Goal: Information Seeking & Learning: Learn about a topic

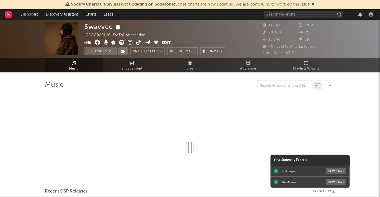
select select "6m"
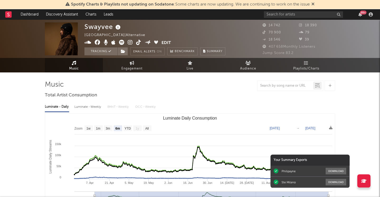
click at [8, 13] on icon at bounding box center [8, 14] width 2 height 3
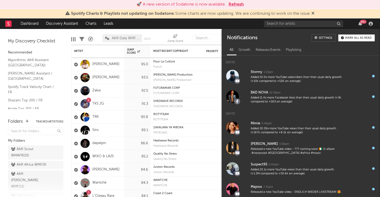
scroll to position [59, 0]
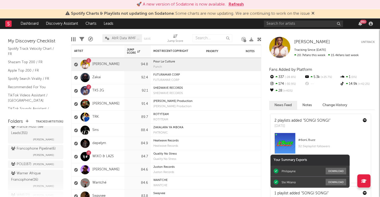
scroll to position [368, 0]
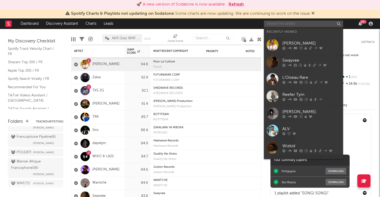
click at [277, 23] on input "text" at bounding box center [303, 24] width 79 height 7
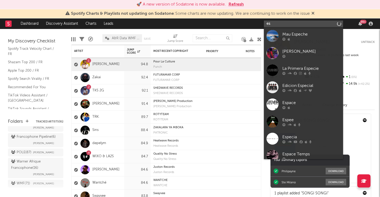
type input "e"
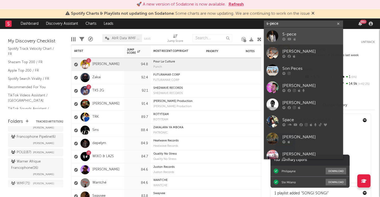
type input "s-pece"
click at [305, 34] on div "S-pece" at bounding box center [311, 34] width 58 height 6
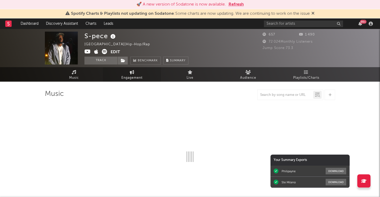
select select "1w"
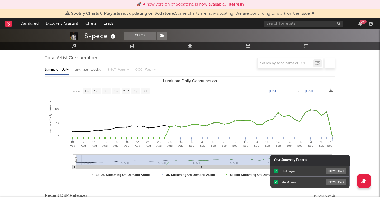
scroll to position [48, 0]
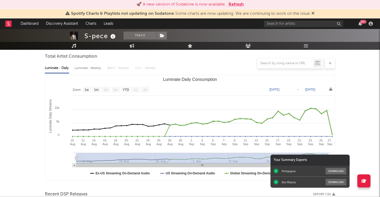
click at [84, 69] on div "Luminate - Weekly" at bounding box center [88, 68] width 28 height 9
select select "1w"
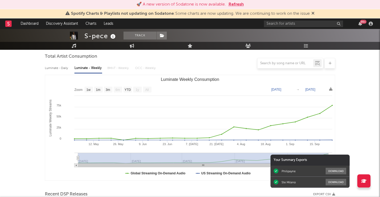
click at [59, 68] on div at bounding box center [190, 63] width 290 height 11
click at [55, 68] on div at bounding box center [190, 63] width 290 height 11
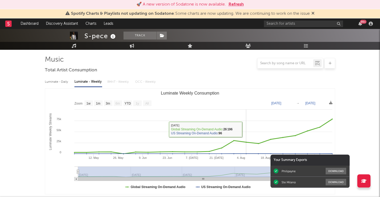
scroll to position [0, 0]
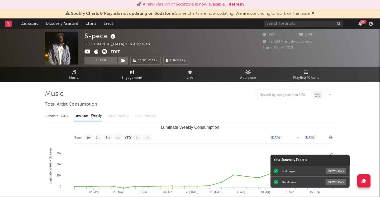
click at [133, 76] on span "Engagement" at bounding box center [131, 78] width 21 height 6
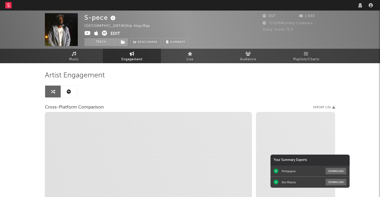
select select "1w"
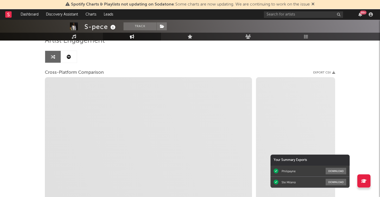
scroll to position [45, 0]
click at [70, 57] on icon at bounding box center [69, 56] width 4 height 4
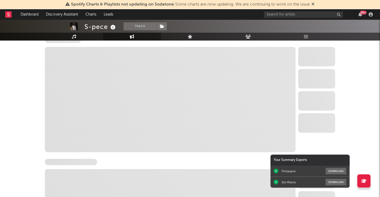
scroll to position [78, 0]
select select "6m"
select select "1w"
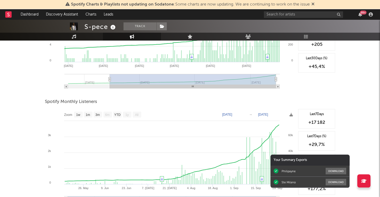
scroll to position [191, 0]
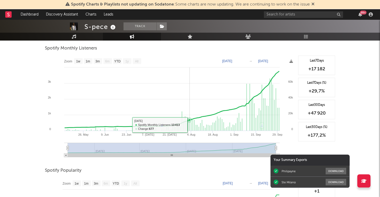
type input "[DATE]"
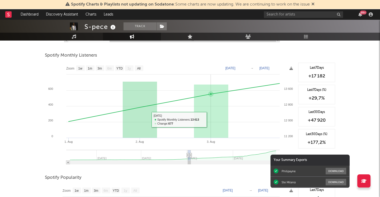
scroll to position [178, 0]
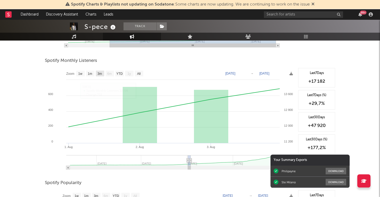
click at [98, 72] on text "3m" at bounding box center [100, 74] width 4 height 4
select select "3m"
type input "[DATE]"
type input "2025-08-14"
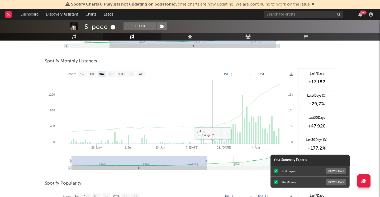
scroll to position [172, 0]
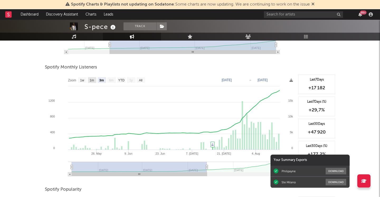
click at [92, 81] on text "1m" at bounding box center [92, 81] width 4 height 4
select select "1m"
type input "2025-07-14"
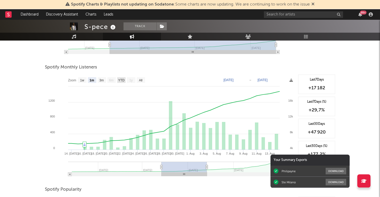
click at [121, 80] on text "YTD" at bounding box center [121, 81] width 6 height 4
select select "YTD"
type input "2025-05-14"
type input "2025-09-30"
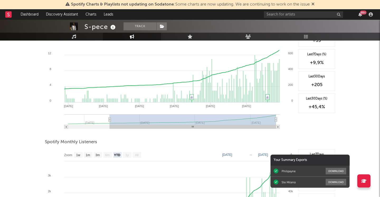
scroll to position [0, 0]
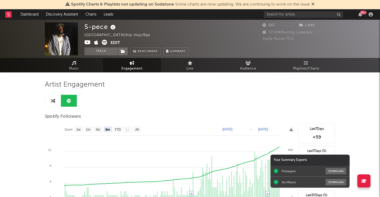
click at [136, 65] on link "Engagement" at bounding box center [132, 65] width 58 height 15
select select "1m"
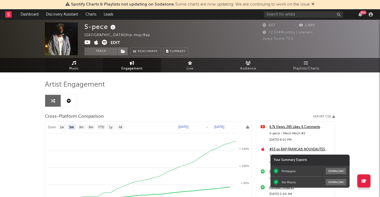
click at [77, 61] on link "Music" at bounding box center [74, 65] width 58 height 15
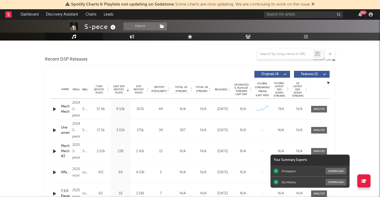
select select "1w"
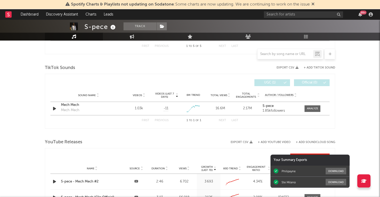
scroll to position [329, 0]
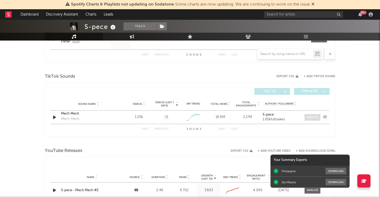
click at [310, 115] on span at bounding box center [313, 117] width 16 height 7
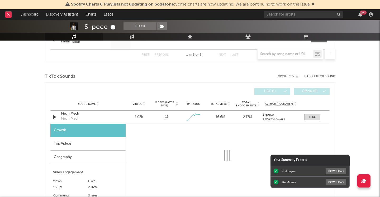
click at [73, 148] on div "Top Videos" at bounding box center [87, 144] width 75 height 13
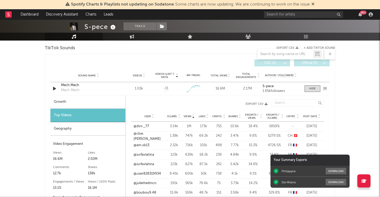
scroll to position [351, 0]
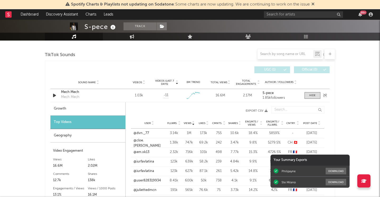
click at [51, 95] on div at bounding box center [54, 95] width 9 height 7
click at [55, 96] on icon "button" at bounding box center [55, 95] width 6 height 7
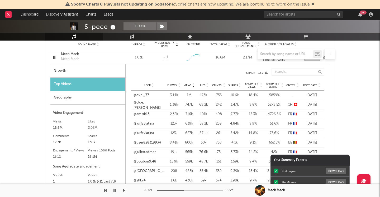
scroll to position [365, 0]
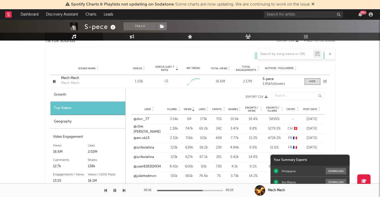
click at [55, 82] on icon "button" at bounding box center [54, 81] width 5 height 7
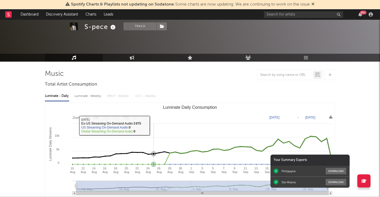
scroll to position [0, 0]
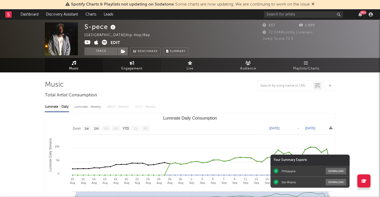
click at [132, 66] on span "Engagement" at bounding box center [131, 69] width 21 height 6
select select "1w"
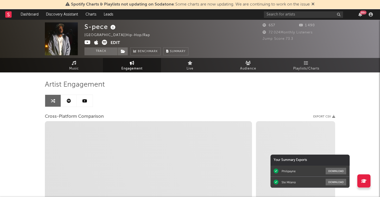
select select "1m"
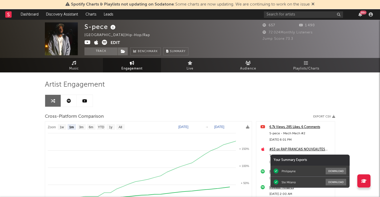
click at [87, 99] on icon at bounding box center [84, 101] width 5 height 4
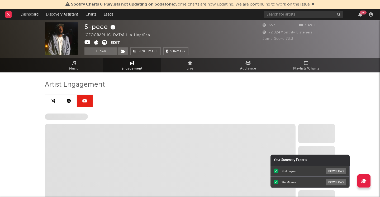
select select "6m"
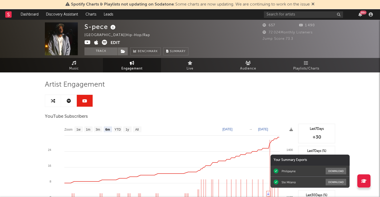
click at [68, 101] on icon at bounding box center [69, 101] width 4 height 4
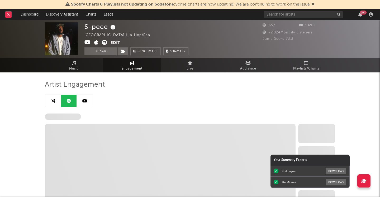
select select "6m"
select select "1w"
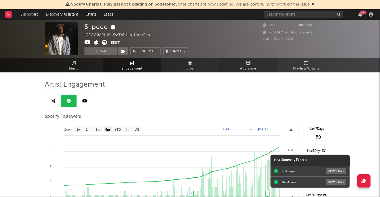
click at [244, 69] on span "Audience" at bounding box center [248, 69] width 16 height 6
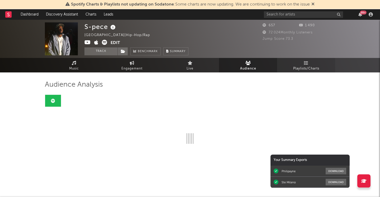
click at [307, 64] on icon at bounding box center [306, 63] width 4 height 4
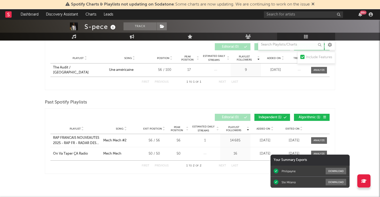
scroll to position [101, 0]
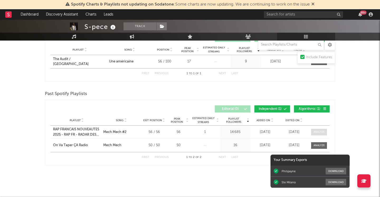
click at [318, 133] on div at bounding box center [319, 132] width 11 height 4
select select "1w"
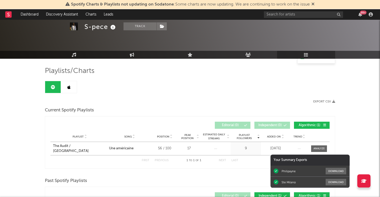
scroll to position [0, 0]
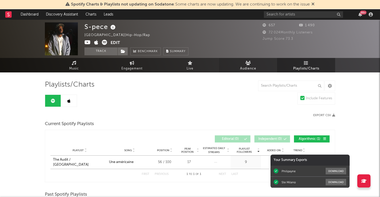
click at [255, 65] on link "Audience" at bounding box center [248, 65] width 58 height 15
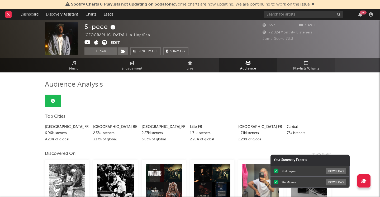
click at [304, 67] on span "Playlists/Charts" at bounding box center [306, 69] width 26 height 6
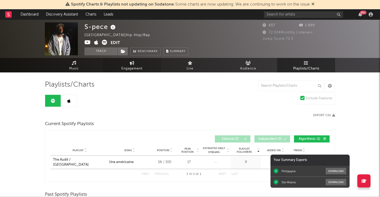
click at [136, 64] on link "Engagement" at bounding box center [132, 65] width 58 height 15
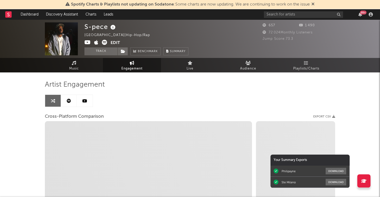
select select "1w"
select select "1m"
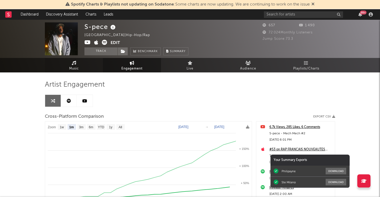
click at [78, 69] on span "Music" at bounding box center [74, 69] width 10 height 6
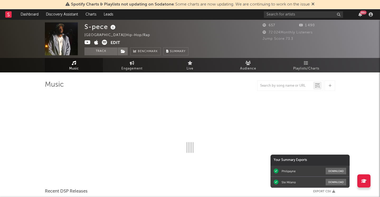
select select "1w"
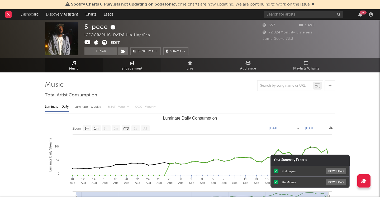
click at [132, 67] on span "Engagement" at bounding box center [131, 69] width 21 height 6
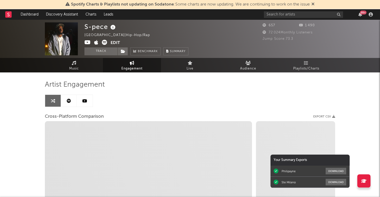
select select "1w"
click at [82, 65] on link "Music" at bounding box center [74, 65] width 58 height 15
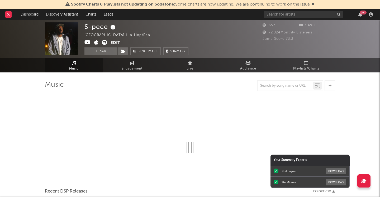
select select "1w"
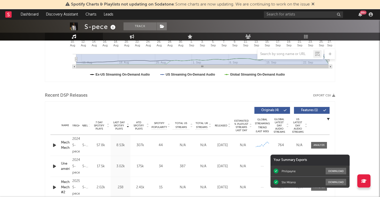
scroll to position [153, 0]
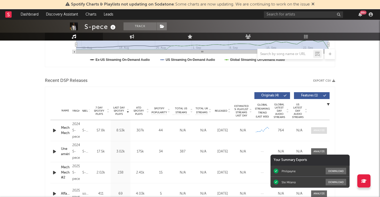
click at [321, 131] on div at bounding box center [319, 131] width 11 height 4
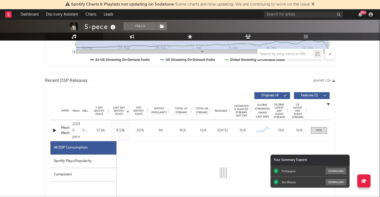
select select "1w"
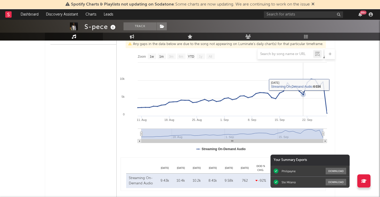
scroll to position [293, 0]
